Goal: Information Seeking & Learning: Learn about a topic

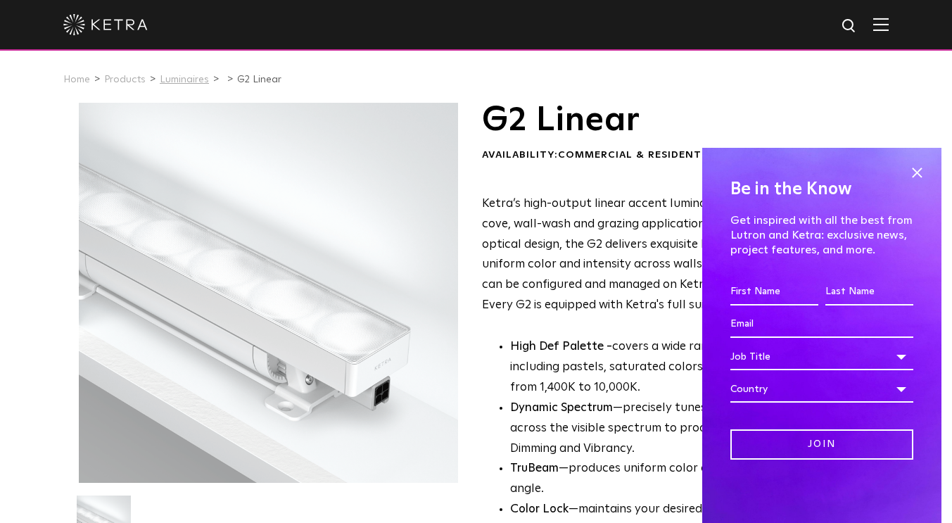
click at [162, 79] on link "Luminaires" at bounding box center [184, 80] width 49 height 10
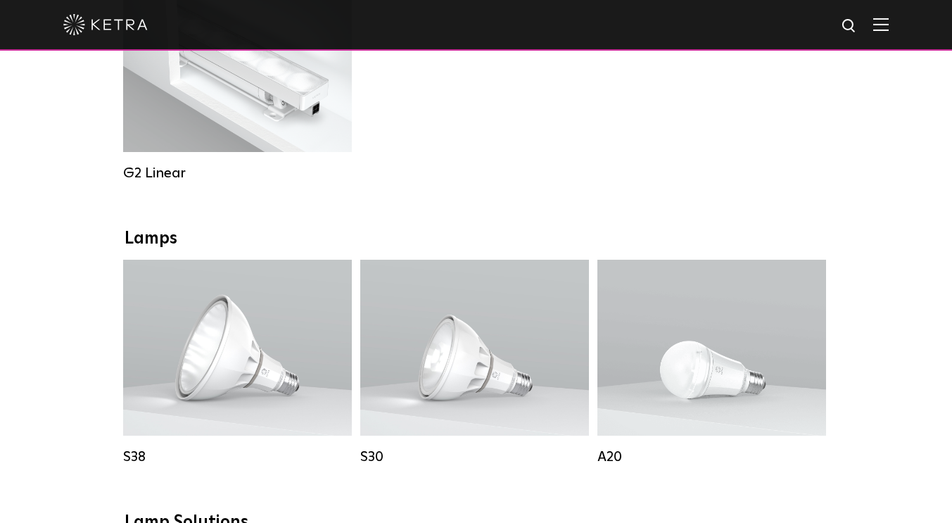
scroll to position [563, 0]
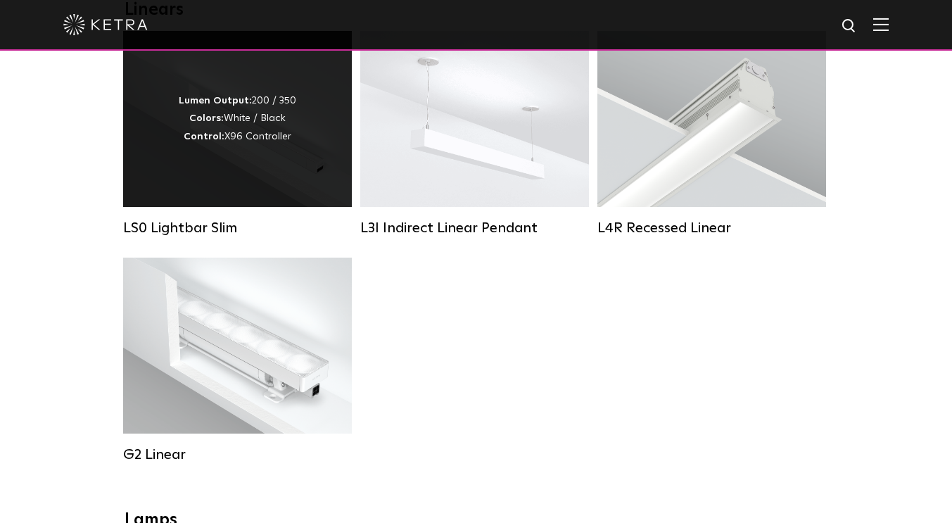
click at [260, 191] on div "Lumen Output: 200 / 350 Colors: White / Black Control: X96 Controller" at bounding box center [237, 119] width 229 height 176
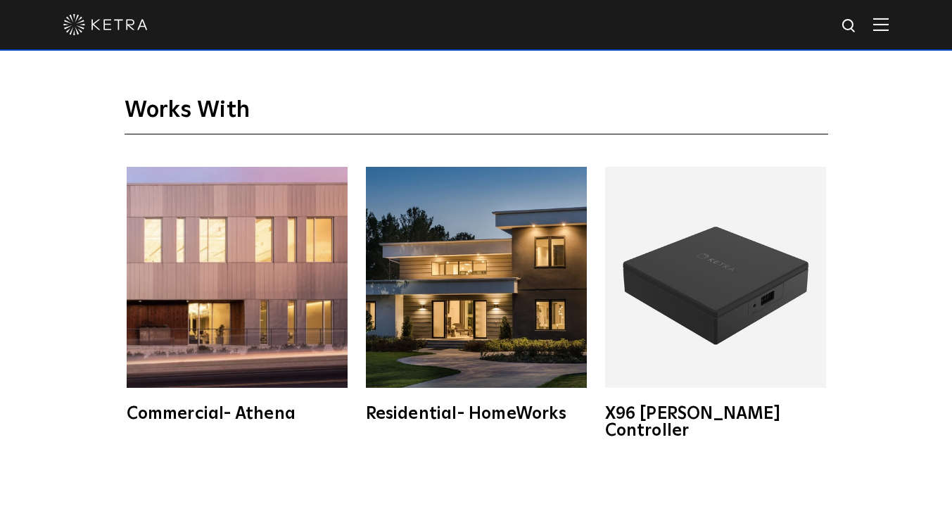
scroll to position [2180, 0]
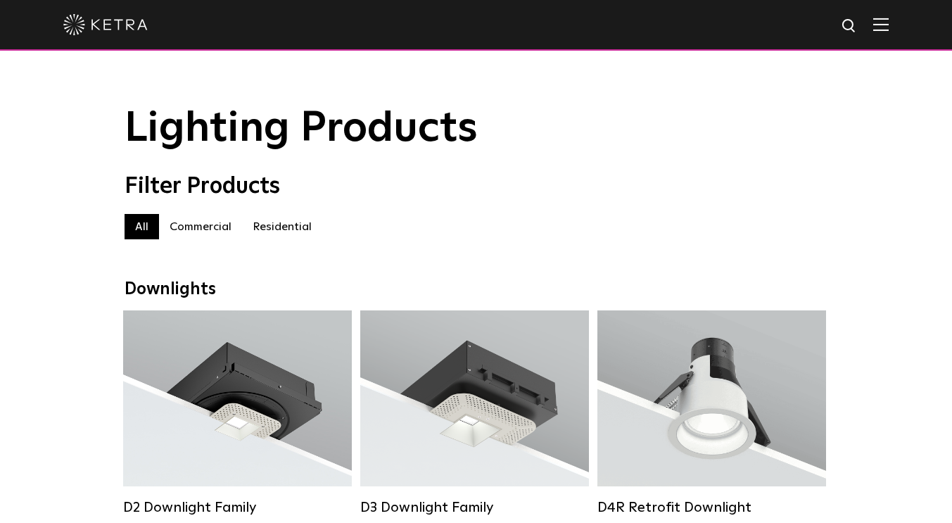
click at [101, 13] on div at bounding box center [475, 24] width 825 height 49
click at [92, 34] on img at bounding box center [105, 24] width 84 height 21
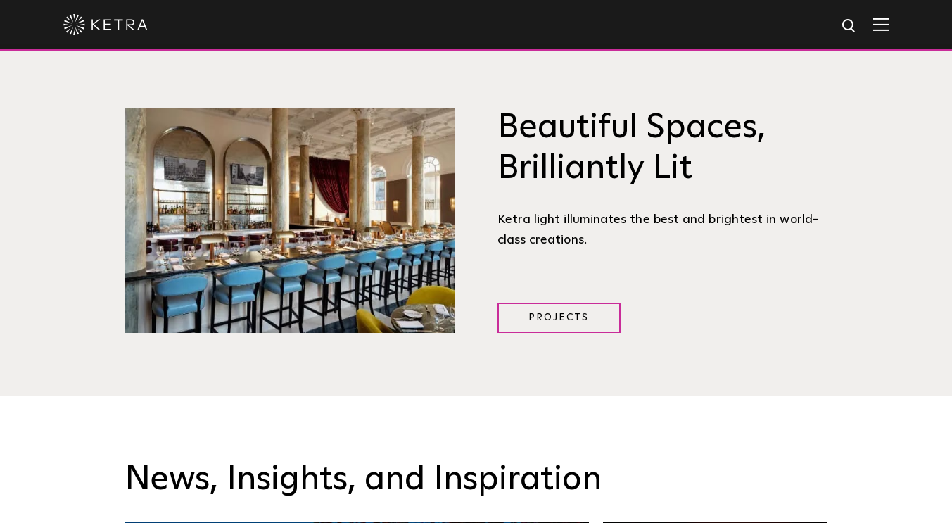
scroll to position [1758, 0]
